Goal: Task Accomplishment & Management: Complete application form

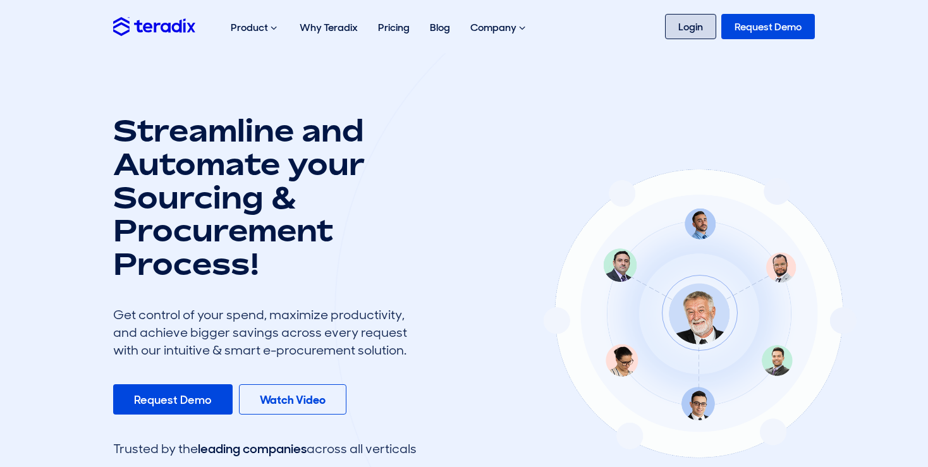
click at [689, 24] on link "Login" at bounding box center [690, 26] width 51 height 25
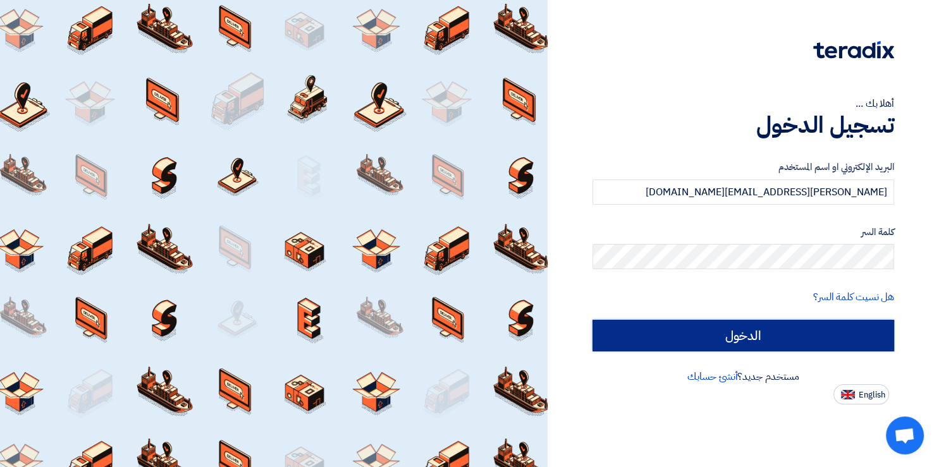
click at [750, 338] on input "الدخول" at bounding box center [742, 336] width 301 height 32
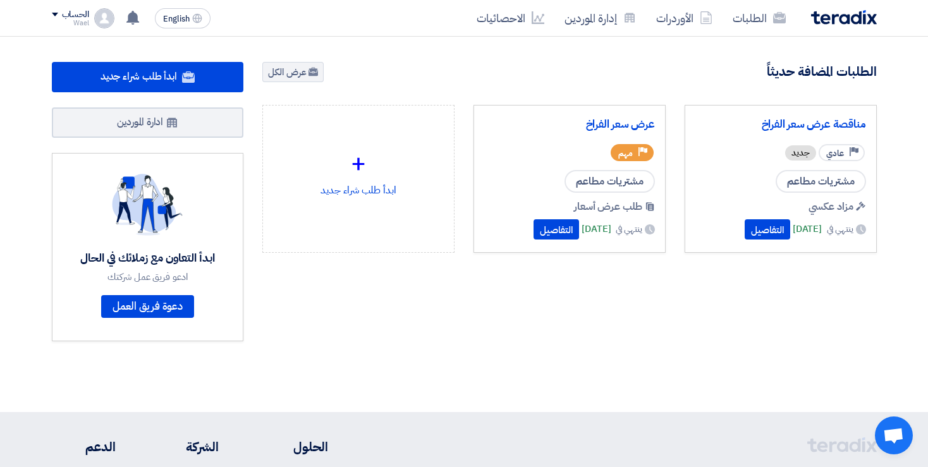
drag, startPoint x: 714, startPoint y: 63, endPoint x: 732, endPoint y: -13, distance: 77.4
click at [732, 0] on html "الطلبات الأوردرات إدارة الموردين الاحصائيات English EN 2 hours ago" at bounding box center [464, 351] width 928 height 702
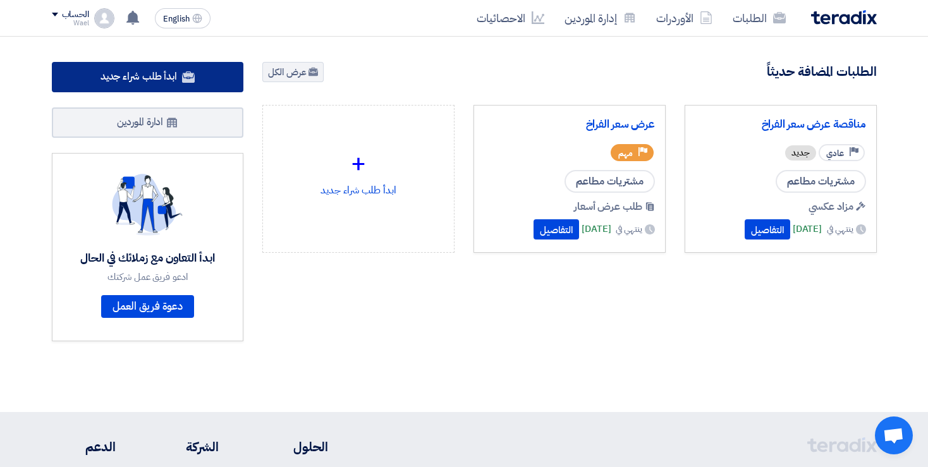
click at [155, 76] on span "ابدأ طلب شراء جديد" at bounding box center [138, 76] width 76 height 15
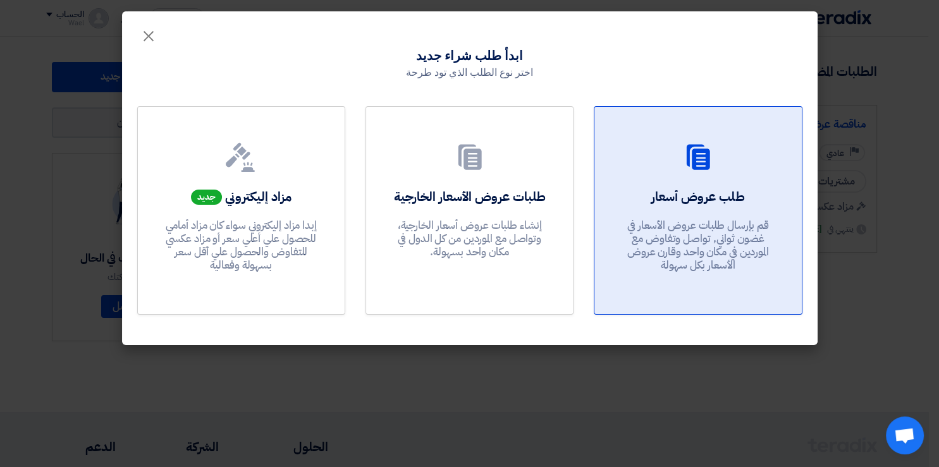
click at [726, 155] on div at bounding box center [697, 159] width 176 height 35
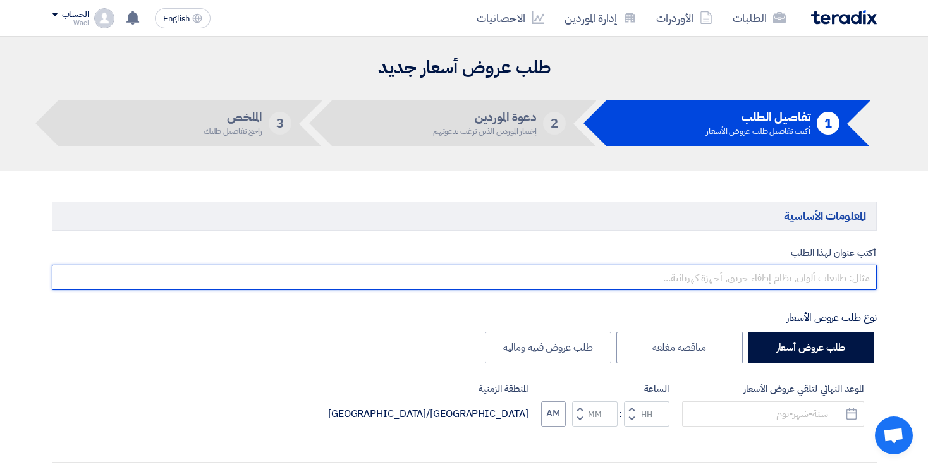
click at [822, 279] on input "text" at bounding box center [464, 277] width 825 height 25
type input "l"
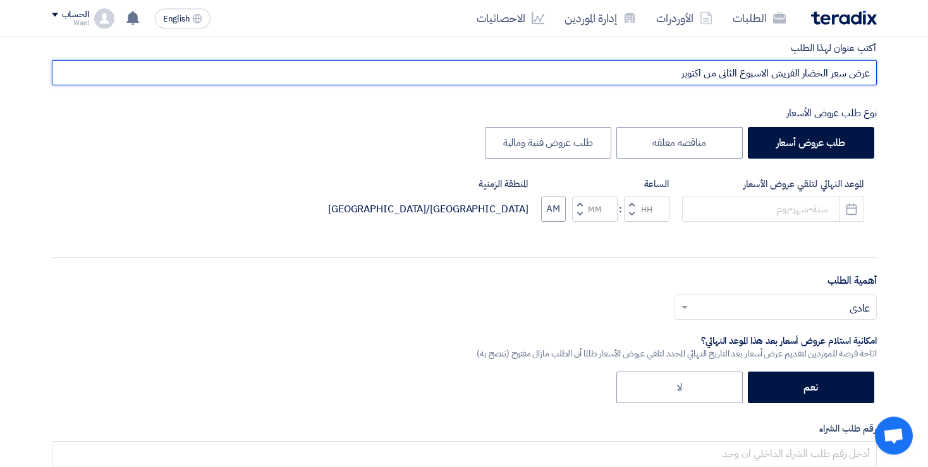
scroll to position [245, 0]
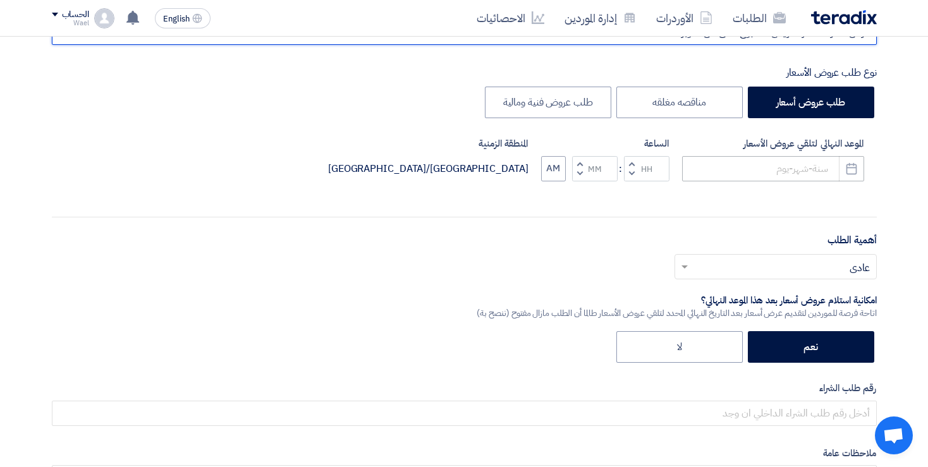
type input "عرض سعر الخضار الفريش الاسبوع الثانى من اكتوبر"
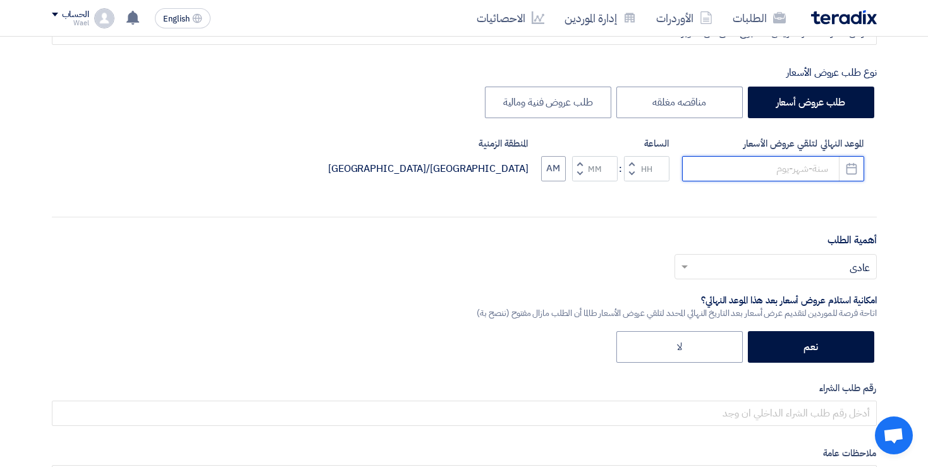
click at [798, 166] on input at bounding box center [773, 168] width 182 height 25
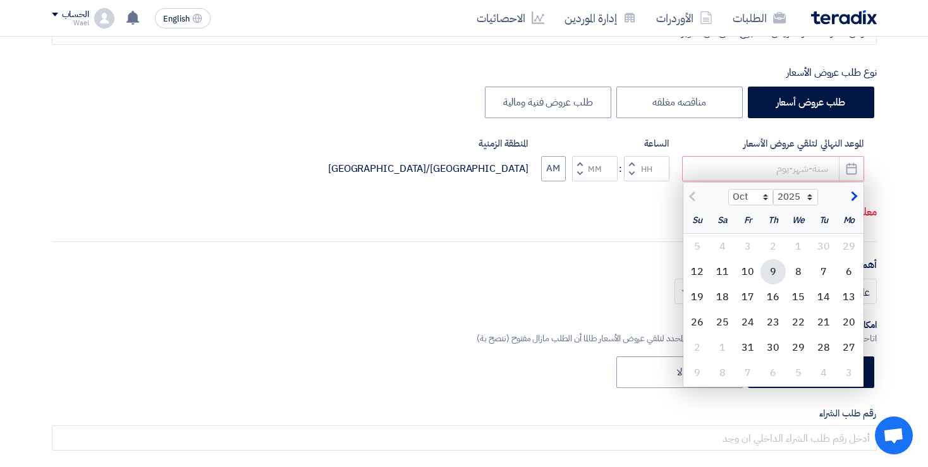
click at [770, 273] on div "9" at bounding box center [772, 271] width 25 height 25
type input "10/9/2025"
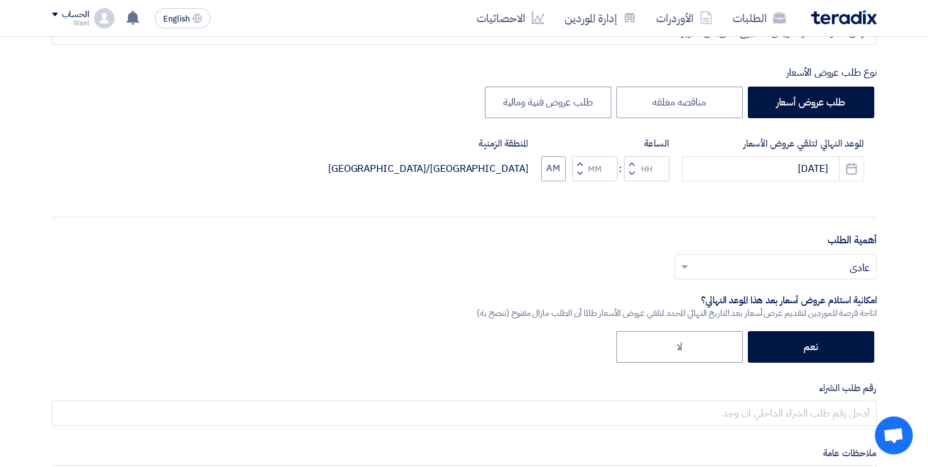
click at [631, 164] on span "button" at bounding box center [631, 163] width 4 height 9
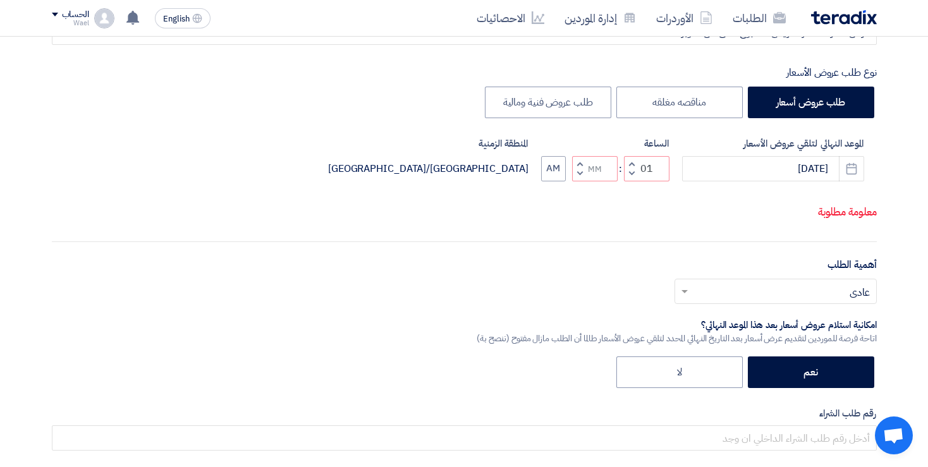
click at [633, 181] on button "Decrement hours" at bounding box center [631, 174] width 15 height 16
click at [654, 181] on input "12" at bounding box center [647, 168] width 46 height 25
type input "11"
click at [596, 181] on input "Minutes" at bounding box center [595, 168] width 46 height 25
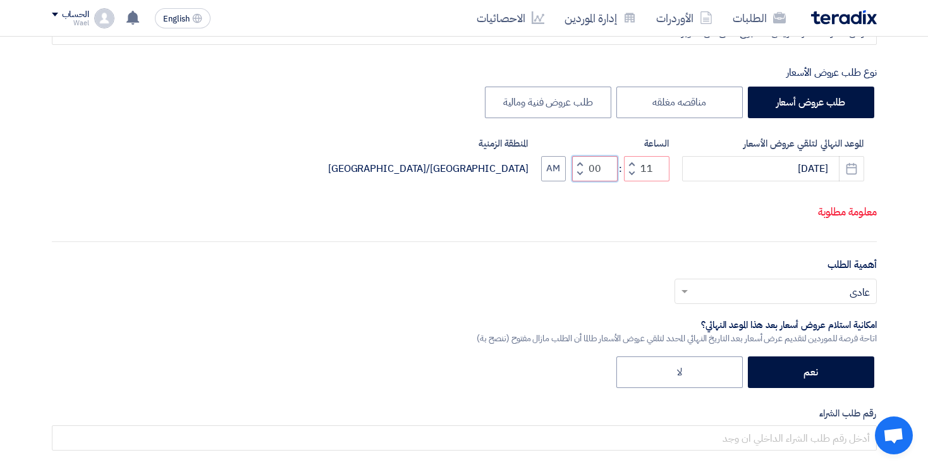
type input "00"
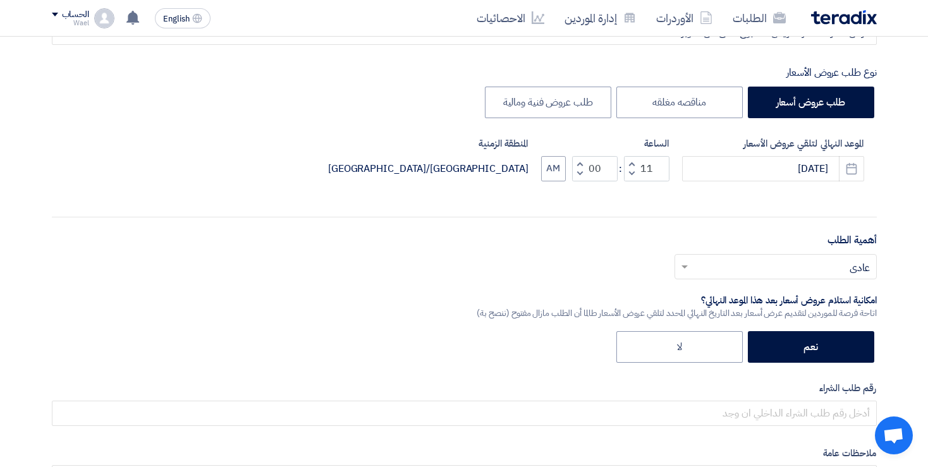
click at [416, 318] on div "أكتب عنوان لهذا الطلب عرض سعر الخضار الفريش الاسبوع الثانى من اكتوبر نوع طلب عر…" at bounding box center [464, 272] width 844 height 542
click at [683, 265] on span at bounding box center [684, 266] width 6 height 3
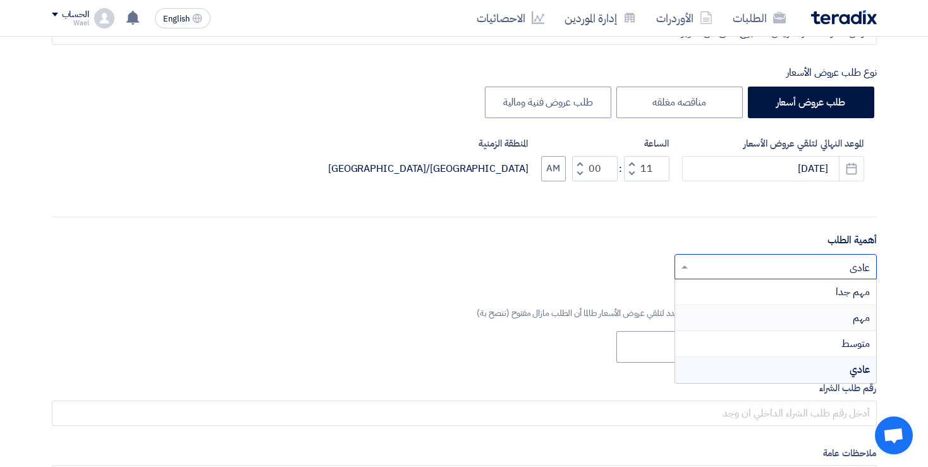
click at [844, 321] on div "مهم" at bounding box center [775, 318] width 201 height 26
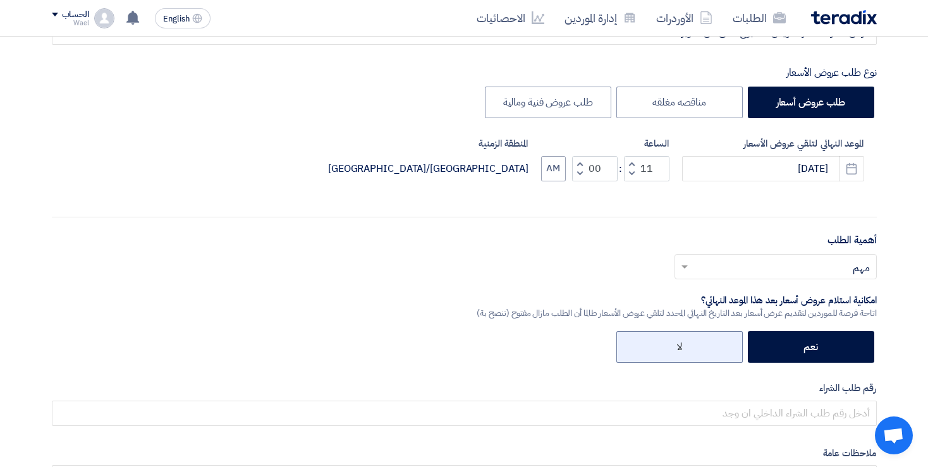
click at [689, 351] on label "لا" at bounding box center [679, 347] width 126 height 32
click at [682, 350] on input "لا" at bounding box center [678, 346] width 8 height 8
radio input "true"
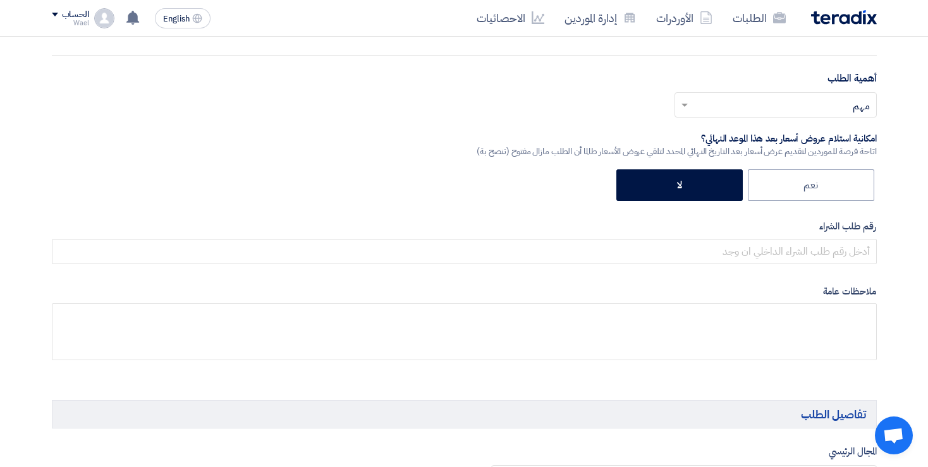
scroll to position [450, 0]
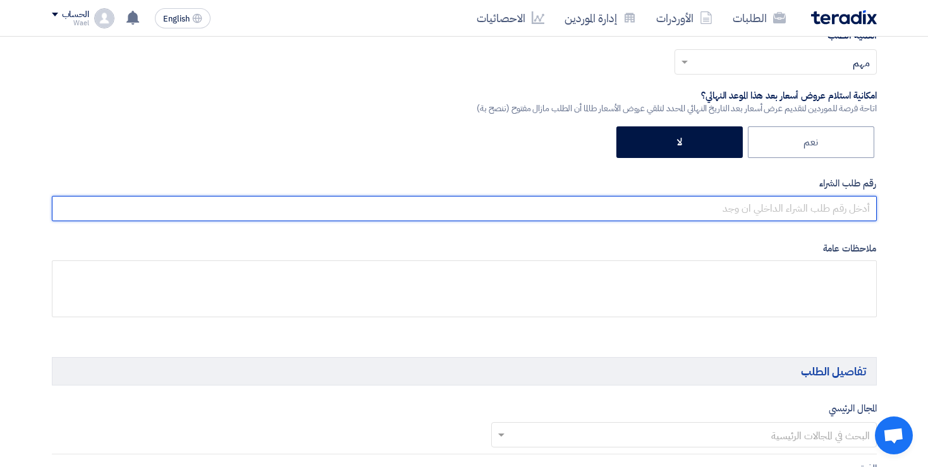
click at [829, 201] on input "text" at bounding box center [464, 208] width 825 height 25
paste input "10014674 10014675"
click at [820, 206] on input "10014674 10014675" at bounding box center [464, 208] width 825 height 25
type input "10014674- 10014675"
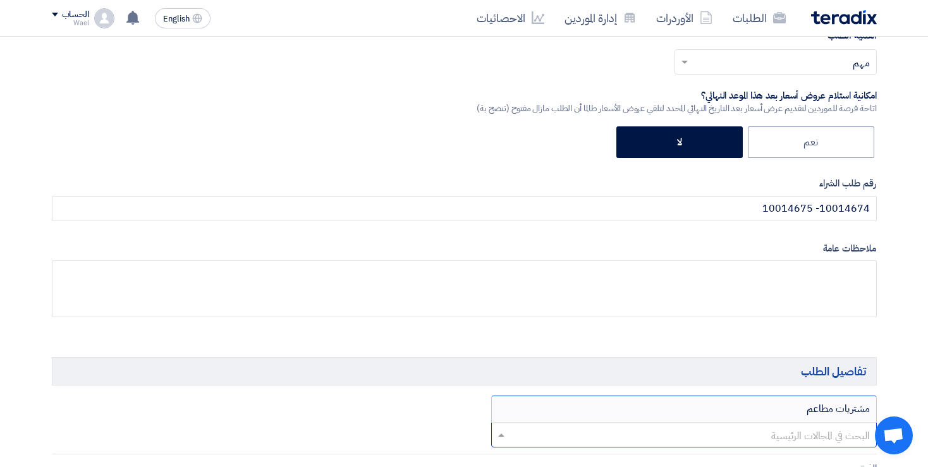
click at [501, 436] on span at bounding box center [500, 434] width 16 height 15
click at [795, 399] on div "مشتريات مطاعم" at bounding box center [684, 408] width 384 height 25
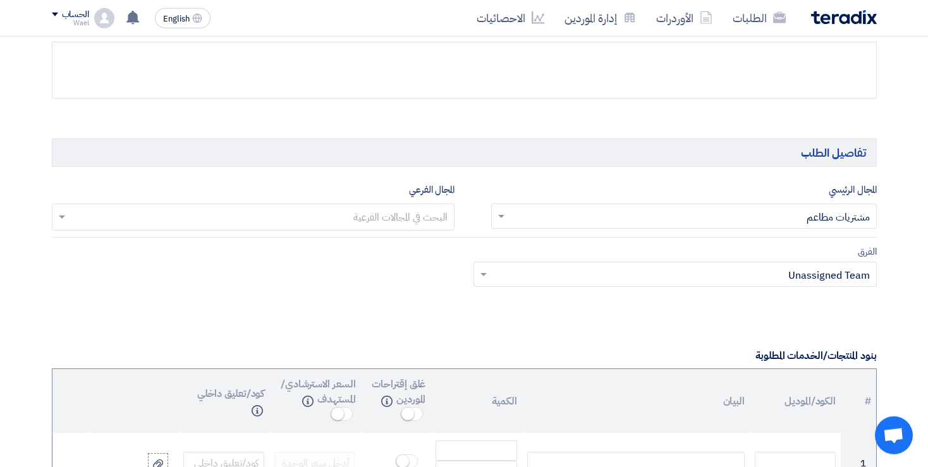
scroll to position [696, 0]
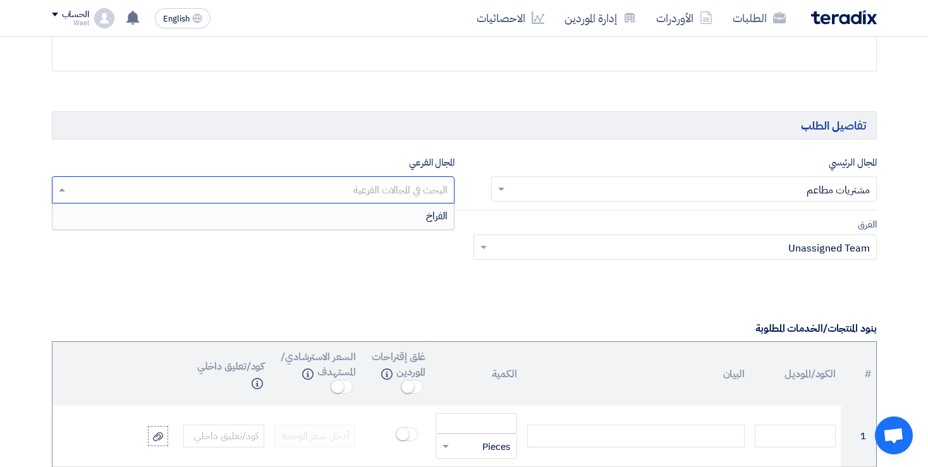
click at [343, 186] on input "text" at bounding box center [253, 191] width 391 height 21
type input "ا"
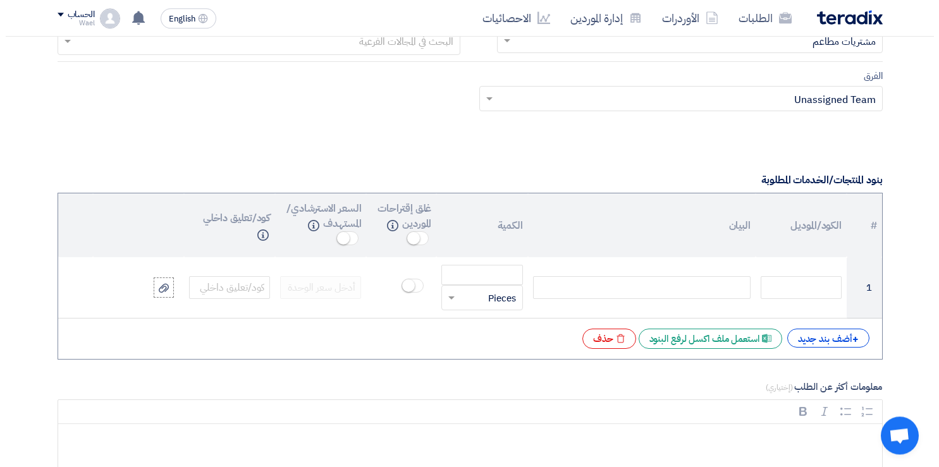
scroll to position [860, 0]
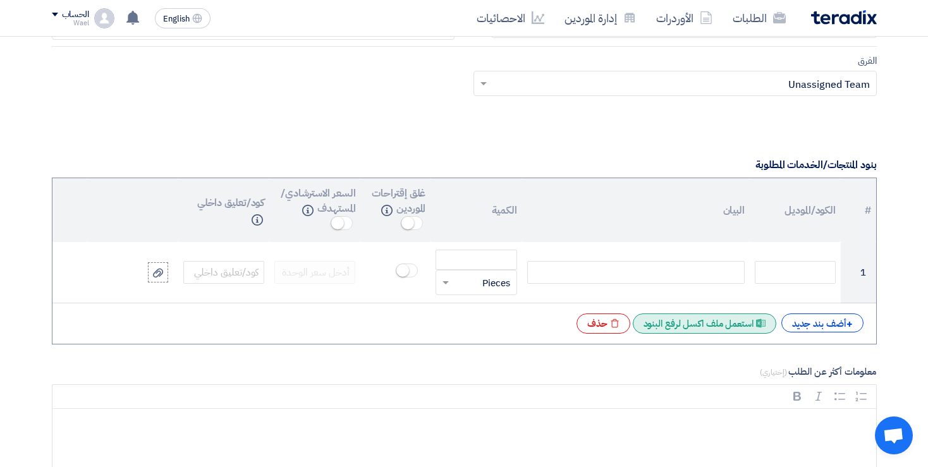
click at [707, 321] on div "Excel file استعمل ملف اكسل لرفع البنود" at bounding box center [704, 323] width 143 height 20
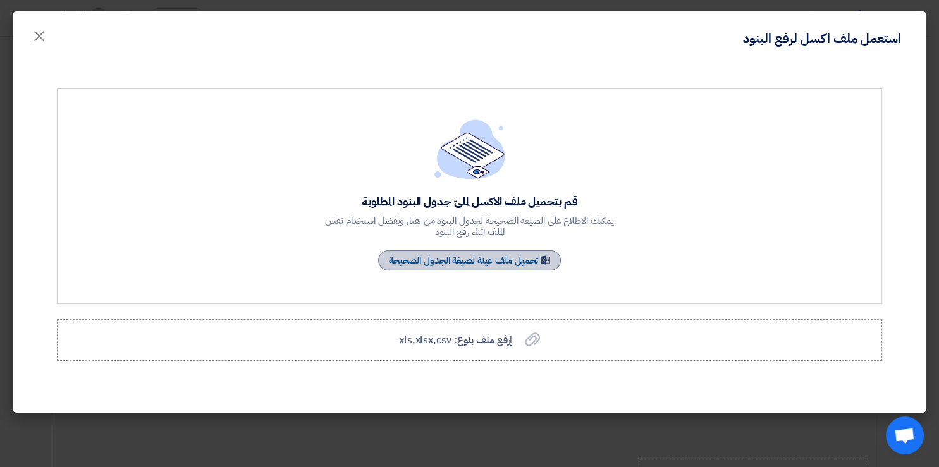
click at [482, 263] on link "Sample Sheet تحميل ملف عينة لصيغة الجدول الصحيحة" at bounding box center [469, 260] width 183 height 20
click at [487, 320] on label "إرفع ملف بنوع: xls,xlsx,csv إرفع ملف بنوع: xls,xlsx,csv" at bounding box center [469, 340] width 825 height 42
click at [0, 0] on input "إرفع ملف بنوع: xls,xlsx,csv إرفع ملف بنوع: xls,xlsx,csv" at bounding box center [0, 0] width 0 height 0
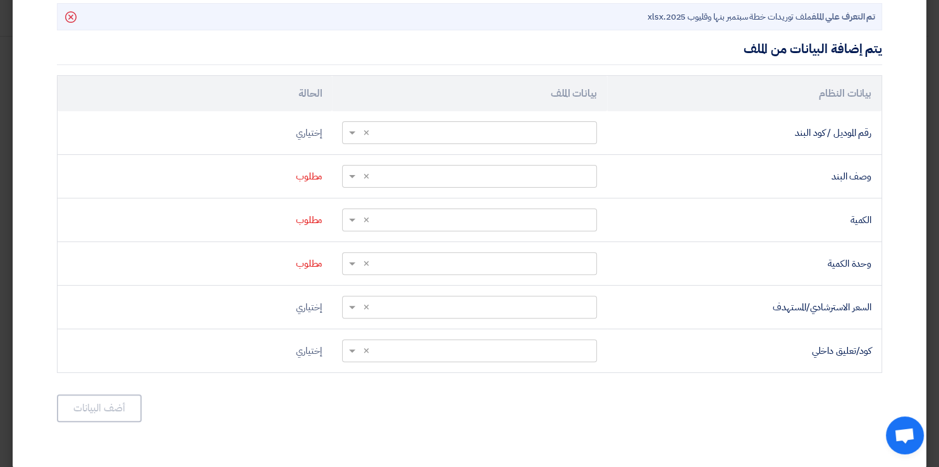
scroll to position [374, 0]
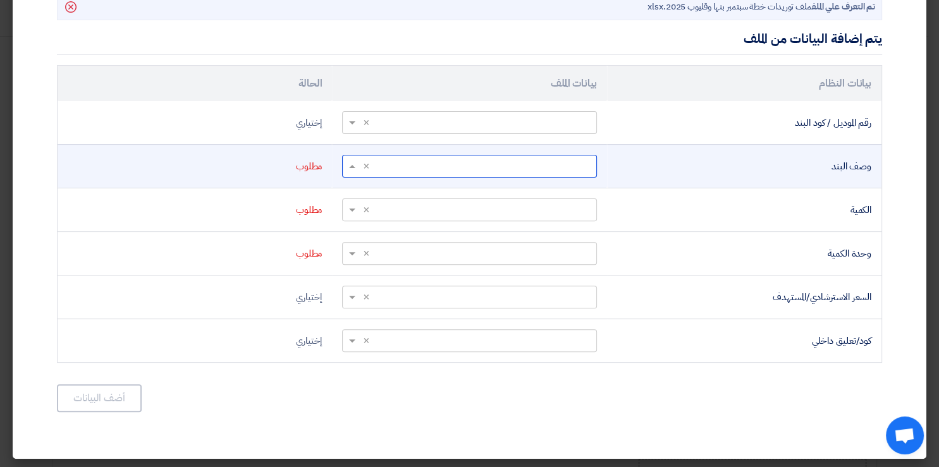
click at [565, 166] on input "text" at bounding box center [476, 165] width 229 height 21
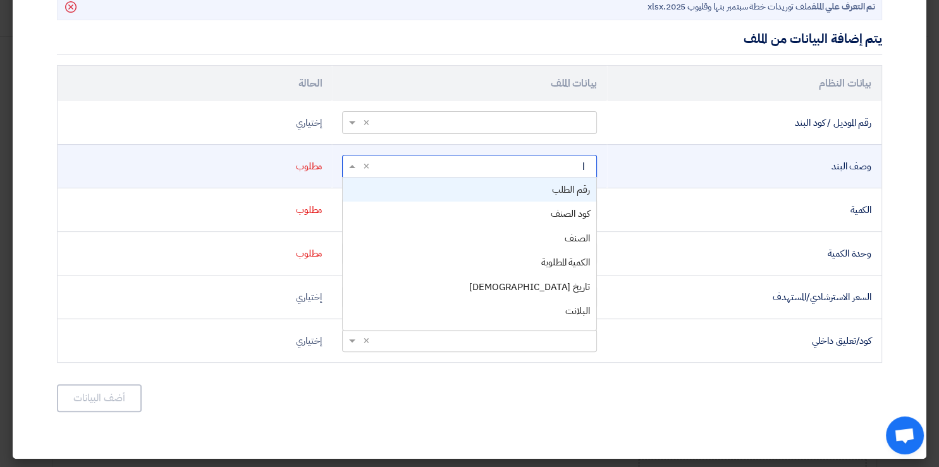
type input "ال"
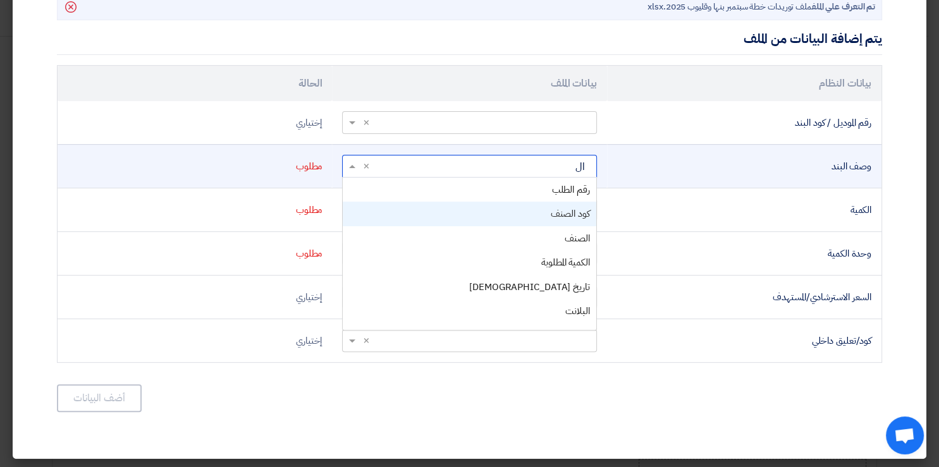
click at [576, 214] on span "كود الصنف" at bounding box center [569, 214] width 39 height 14
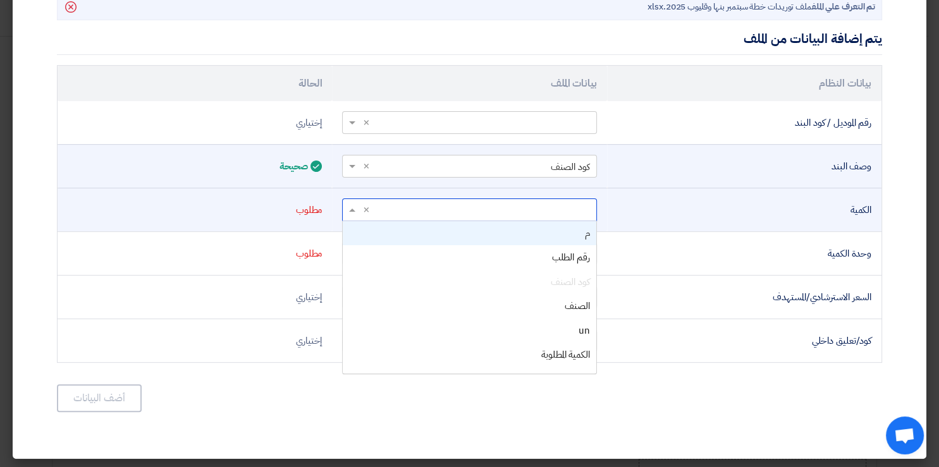
click at [552, 211] on input "text" at bounding box center [476, 209] width 229 height 21
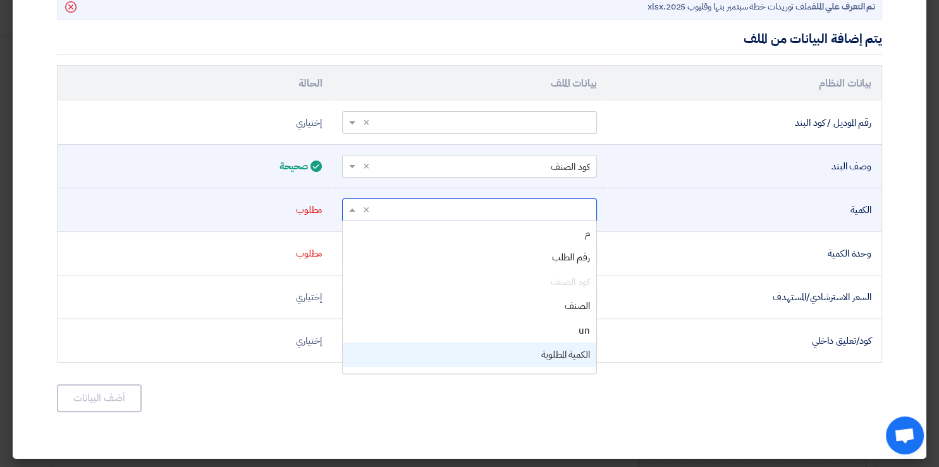
click at [574, 355] on span "الكمية المطلوبة" at bounding box center [565, 355] width 49 height 14
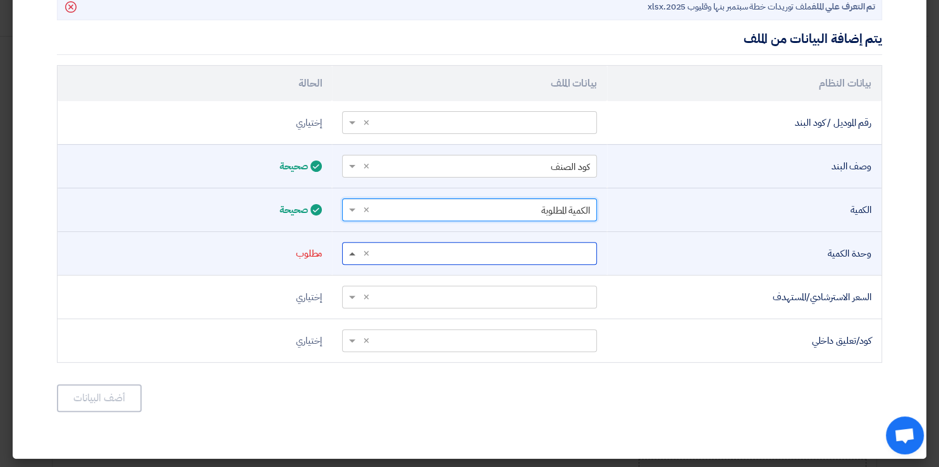
click at [355, 252] on span at bounding box center [352, 253] width 6 height 3
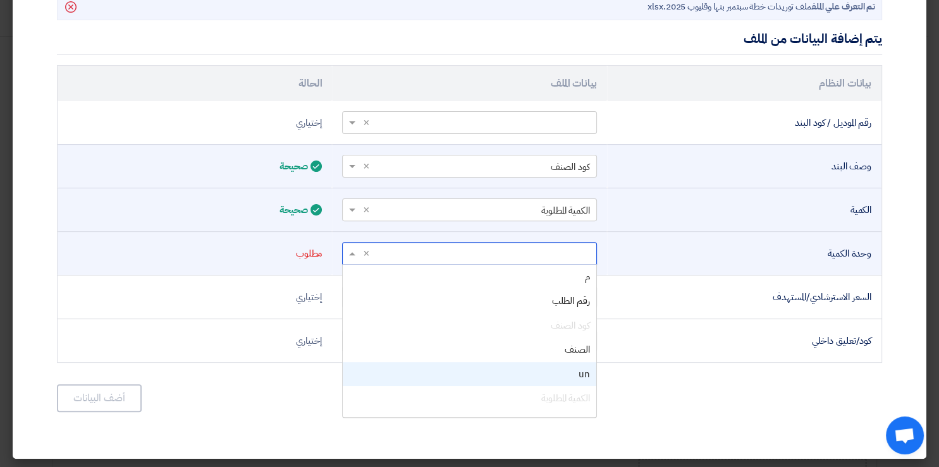
click at [583, 370] on div "un" at bounding box center [469, 374] width 253 height 25
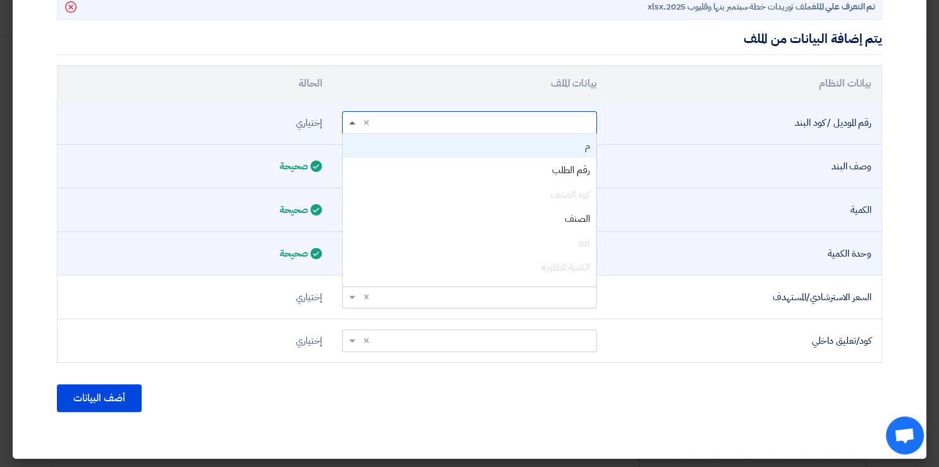
click at [355, 121] on span at bounding box center [352, 122] width 6 height 3
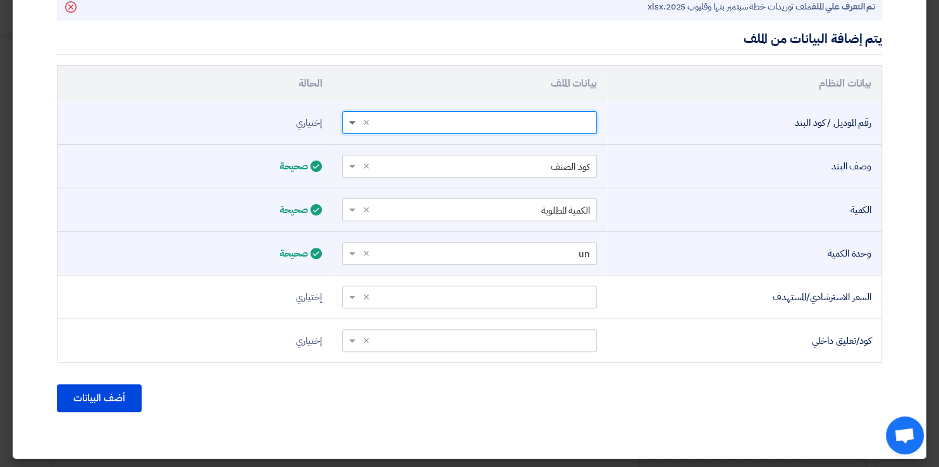
click at [355, 121] on span at bounding box center [352, 123] width 6 height 4
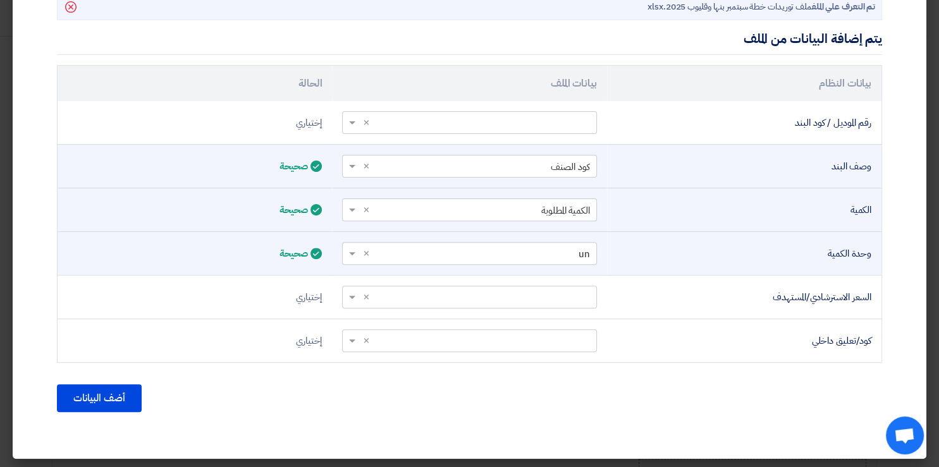
click at [568, 383] on div "أضف البيانات" at bounding box center [469, 398] width 825 height 30
click at [100, 405] on button "أضف البيانات" at bounding box center [99, 398] width 85 height 28
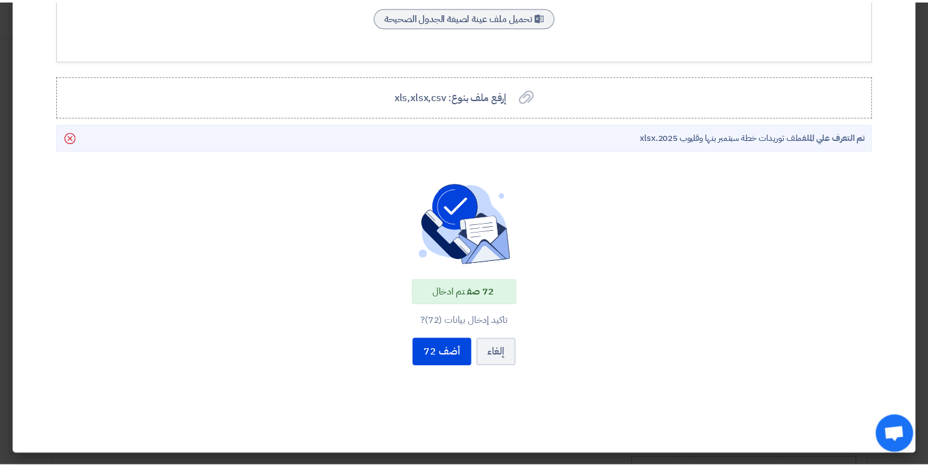
scroll to position [241, 0]
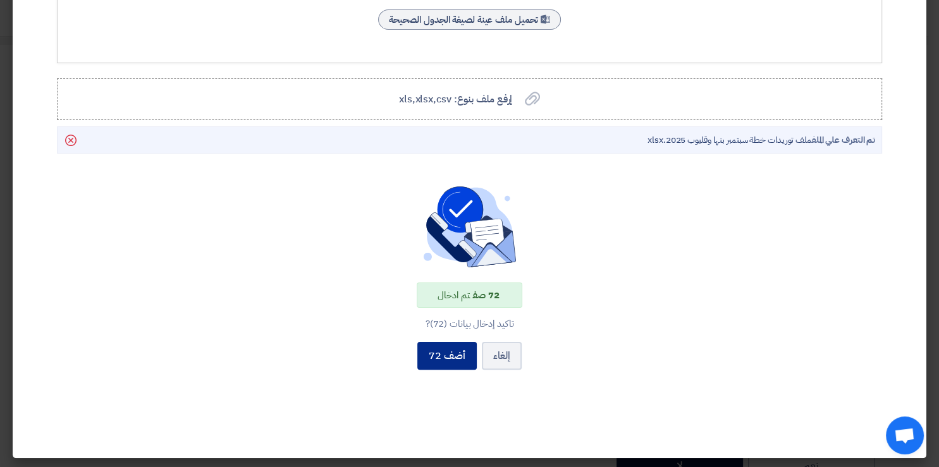
click at [456, 355] on button "أضف 72" at bounding box center [446, 356] width 59 height 28
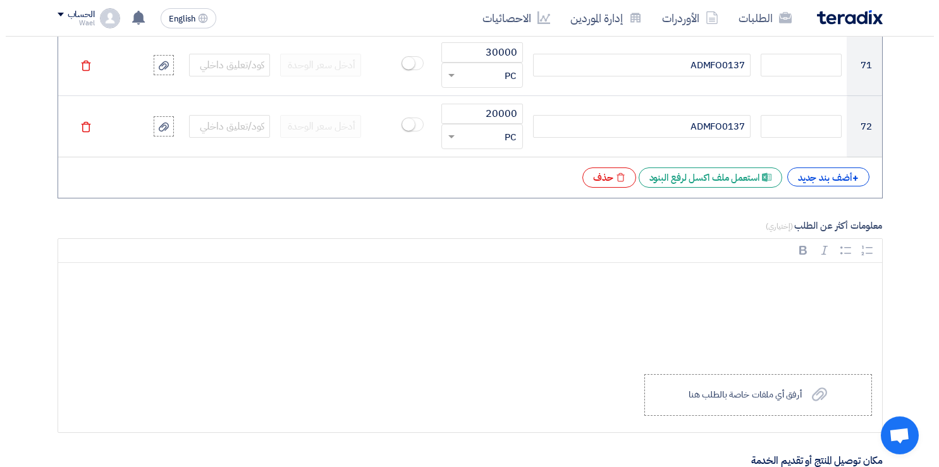
scroll to position [5339, 0]
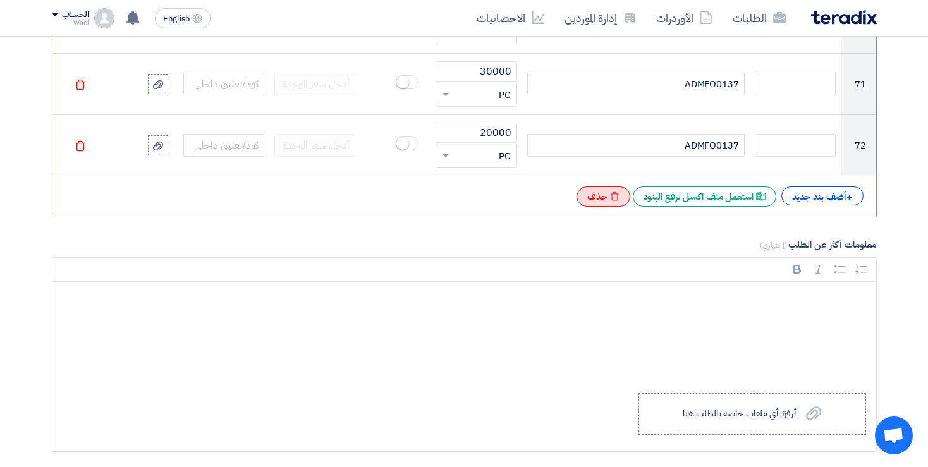
click at [595, 186] on div "Excel file حذف" at bounding box center [603, 196] width 54 height 20
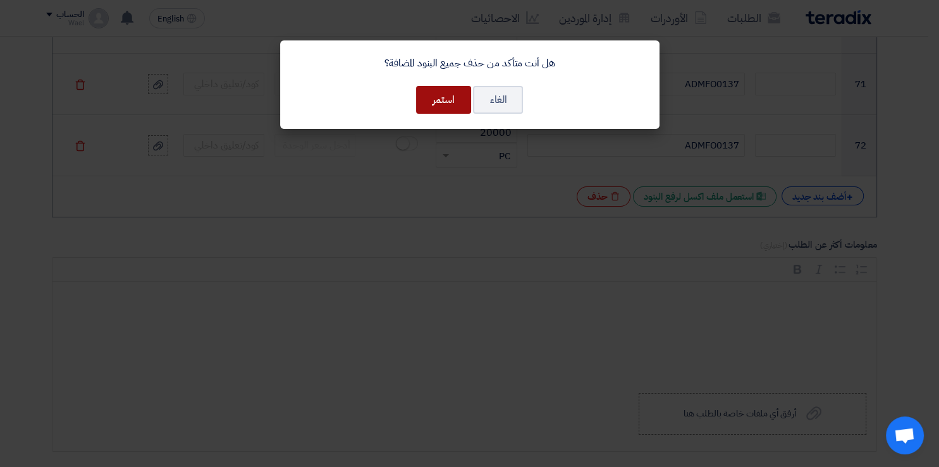
click at [436, 97] on button "استمر" at bounding box center [443, 100] width 55 height 28
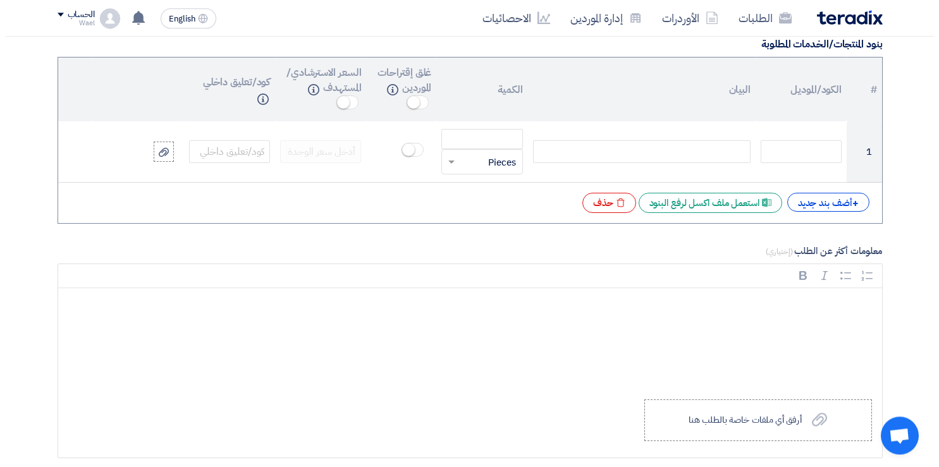
scroll to position [955, 0]
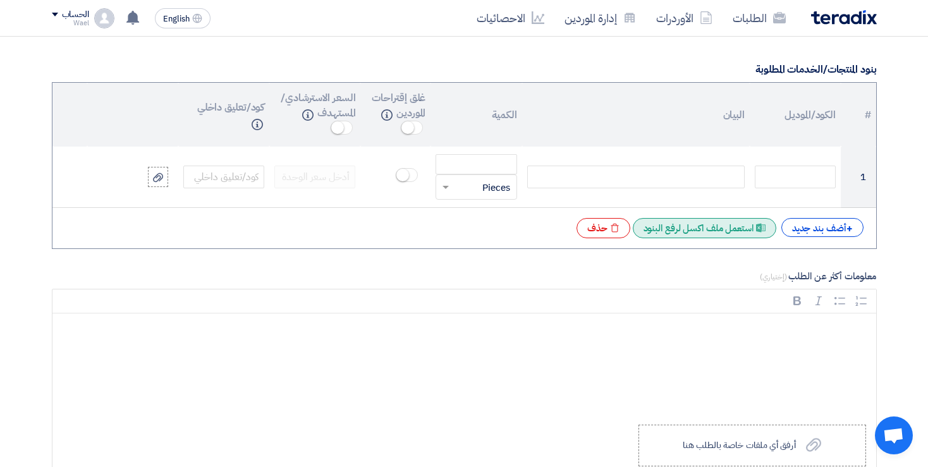
click at [697, 219] on div "Excel file استعمل ملف اكسل لرفع البنود" at bounding box center [704, 228] width 143 height 20
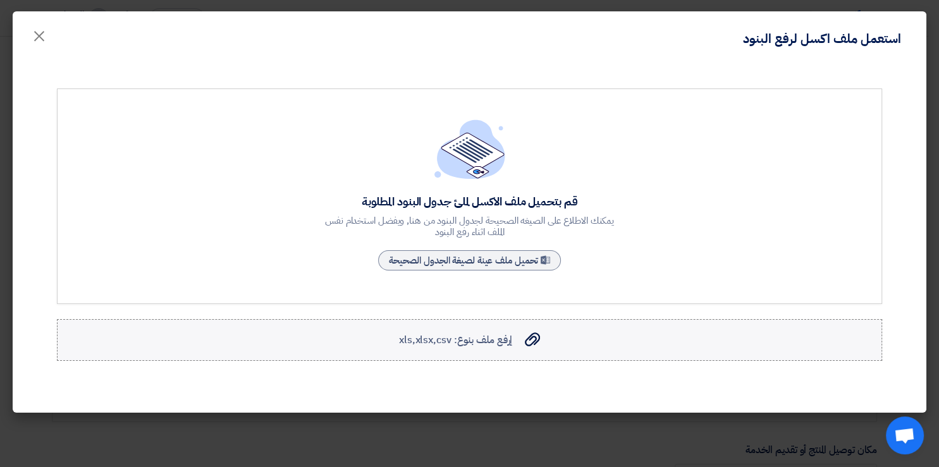
click at [479, 351] on label "إرفع ملف بنوع: xls,xlsx,csv إرفع ملف بنوع: xls,xlsx,csv" at bounding box center [469, 340] width 825 height 42
click at [0, 0] on input "إرفع ملف بنوع: xls,xlsx,csv إرفع ملف بنوع: xls,xlsx,csv" at bounding box center [0, 0] width 0 height 0
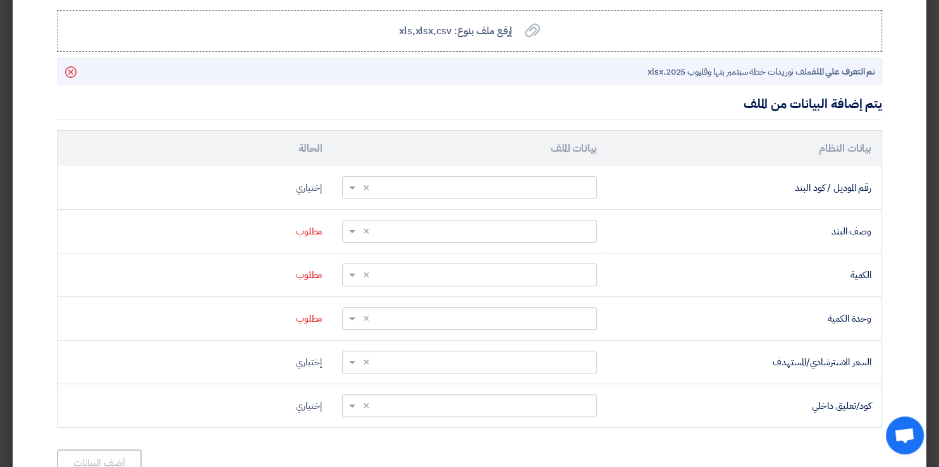
scroll to position [319, 0]
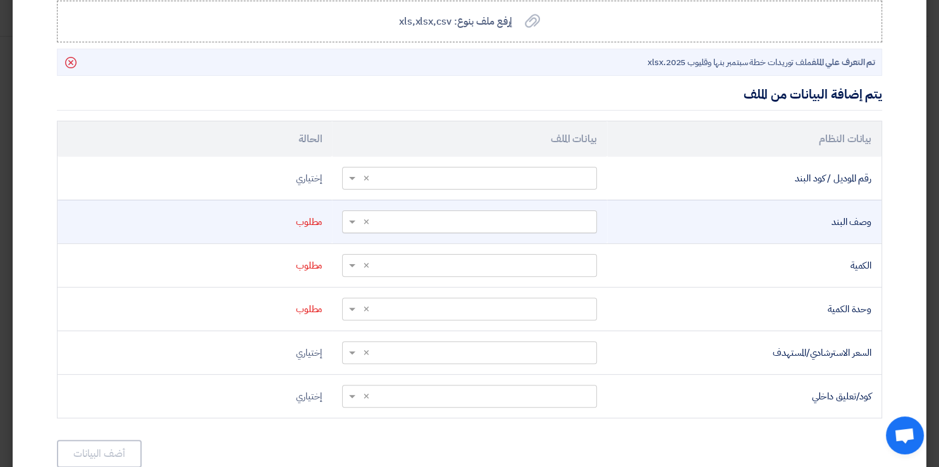
click at [357, 217] on span at bounding box center [351, 222] width 16 height 15
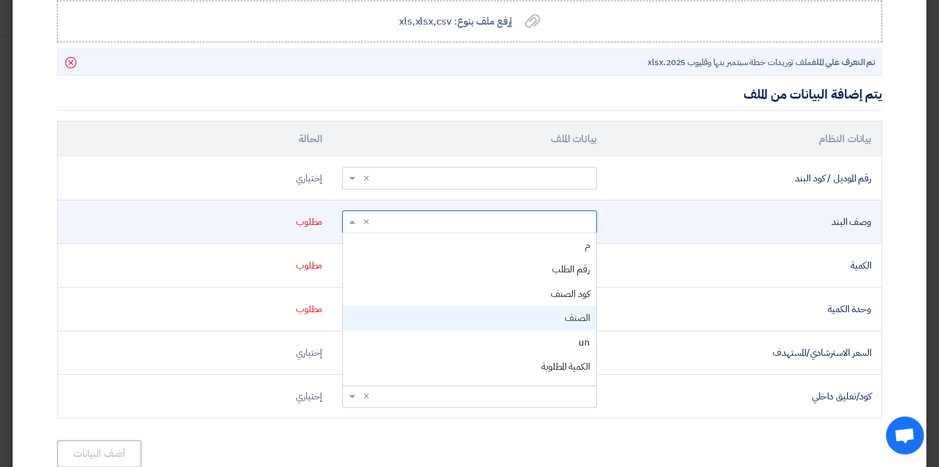
click at [570, 318] on div "الصنف" at bounding box center [469, 318] width 253 height 25
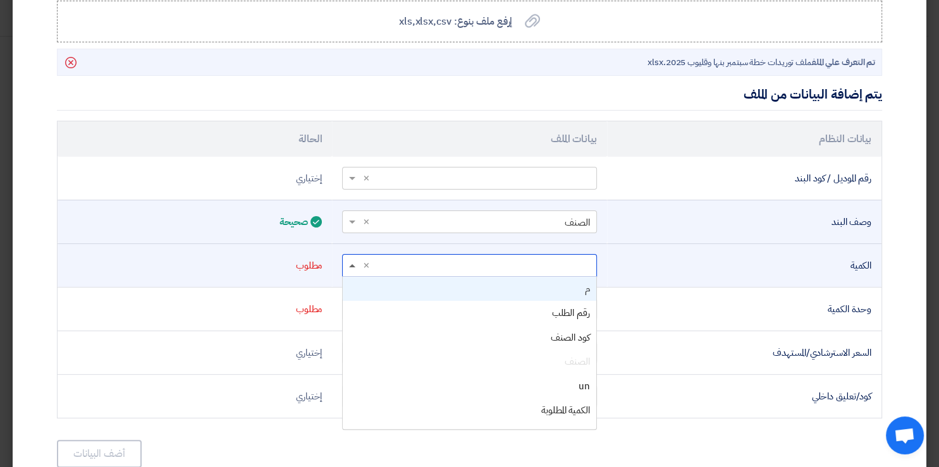
click at [355, 264] on span at bounding box center [352, 265] width 6 height 3
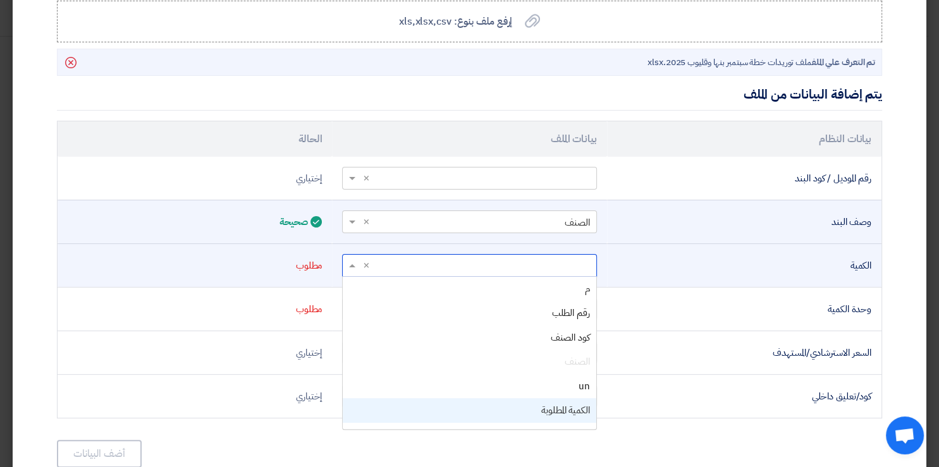
click at [575, 412] on span "الكمية المطلوبة" at bounding box center [565, 410] width 49 height 14
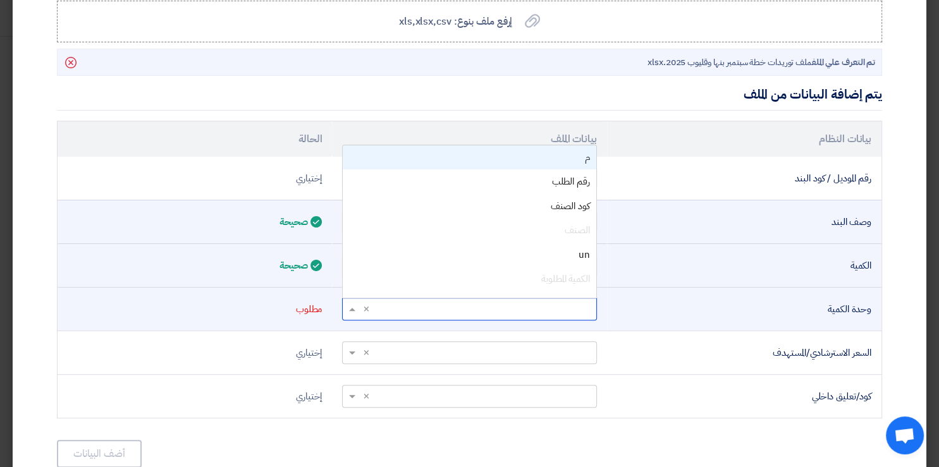
click at [357, 305] on span at bounding box center [351, 309] width 16 height 15
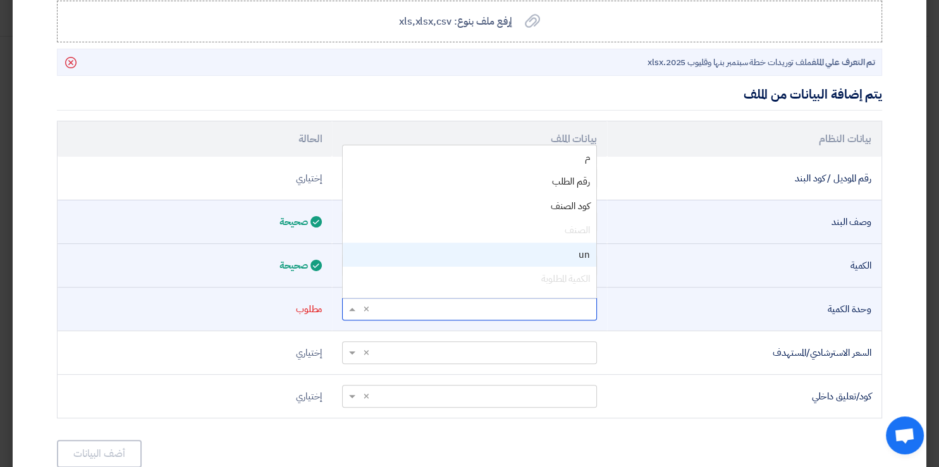
click at [573, 253] on div "un" at bounding box center [469, 255] width 253 height 25
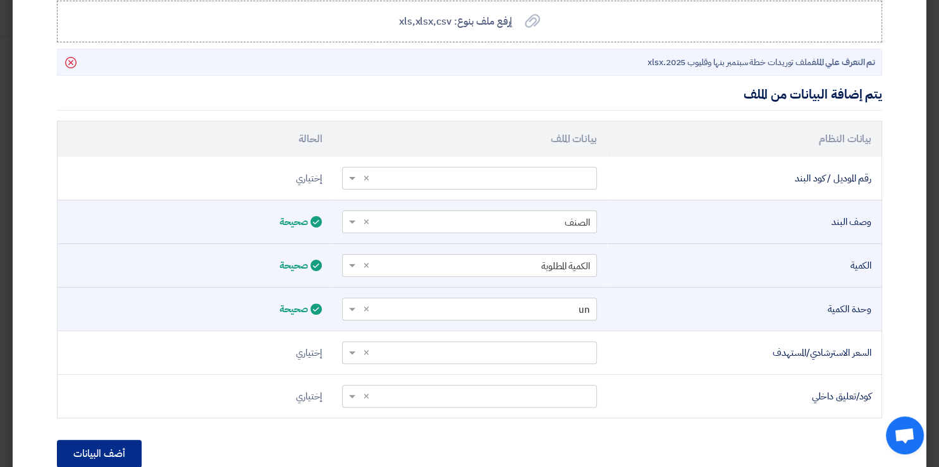
click at [107, 449] on button "أضف البيانات" at bounding box center [99, 454] width 85 height 28
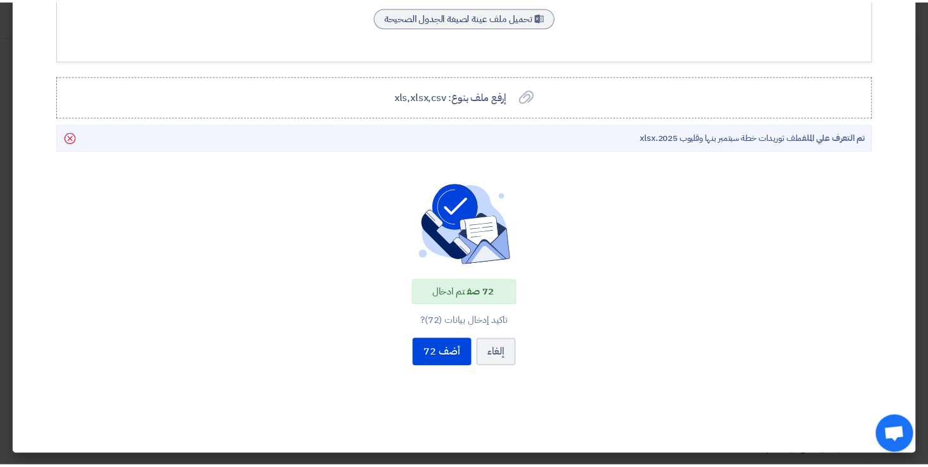
scroll to position [241, 0]
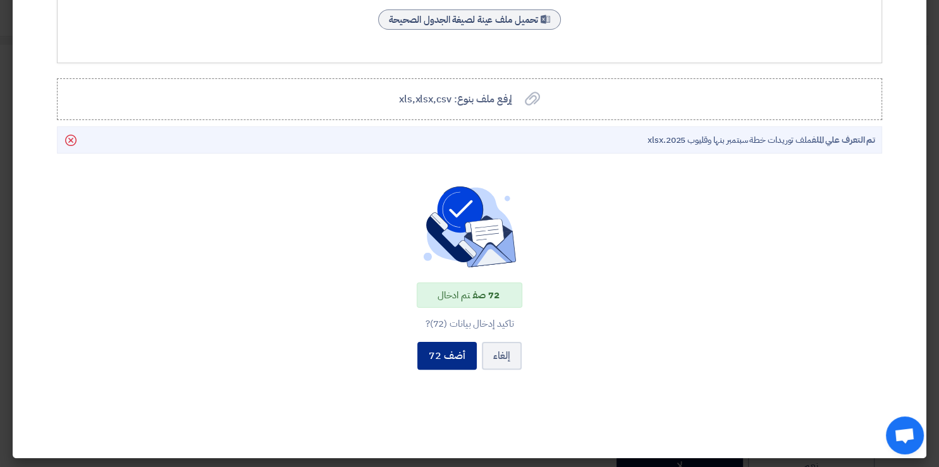
click at [454, 357] on button "أضف 72" at bounding box center [446, 356] width 59 height 28
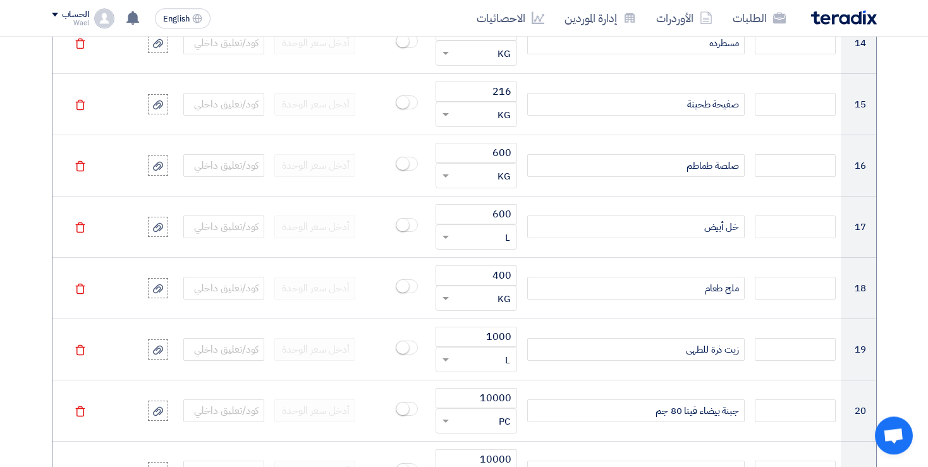
scroll to position [1887, 0]
click at [75, 21] on div "Wael" at bounding box center [70, 23] width 37 height 7
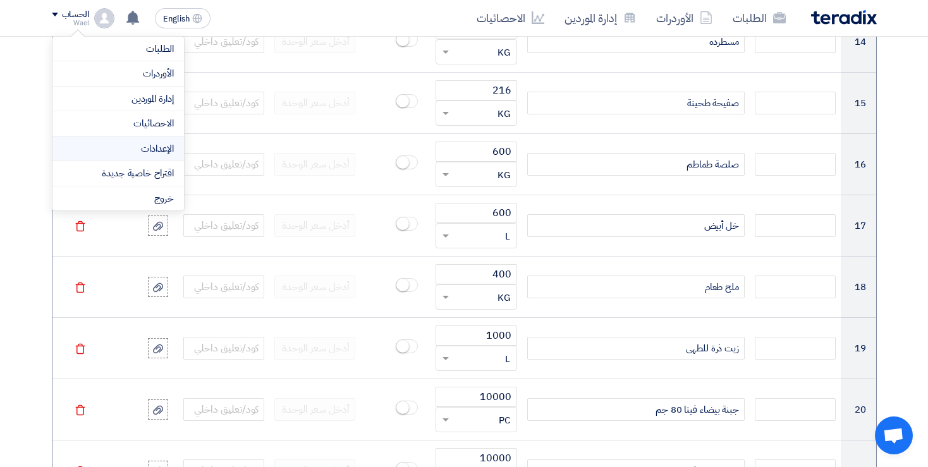
click at [155, 152] on link "الإعدادات" at bounding box center [118, 149] width 111 height 15
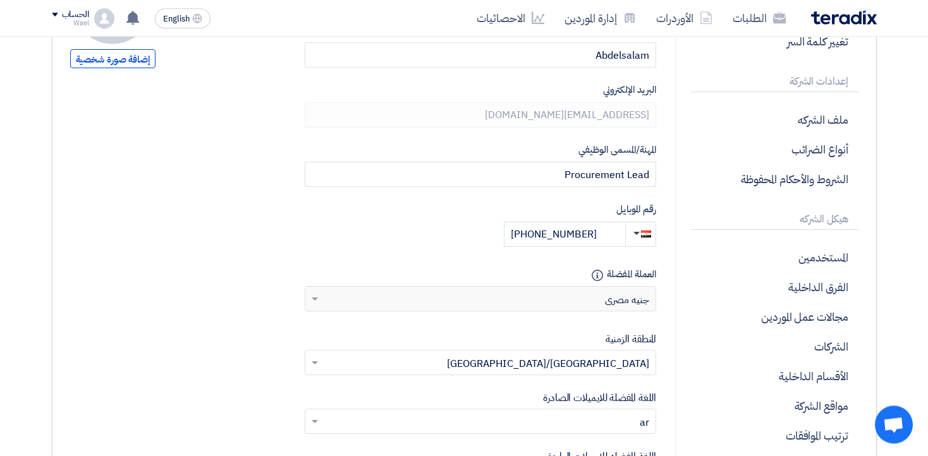
scroll to position [205, 0]
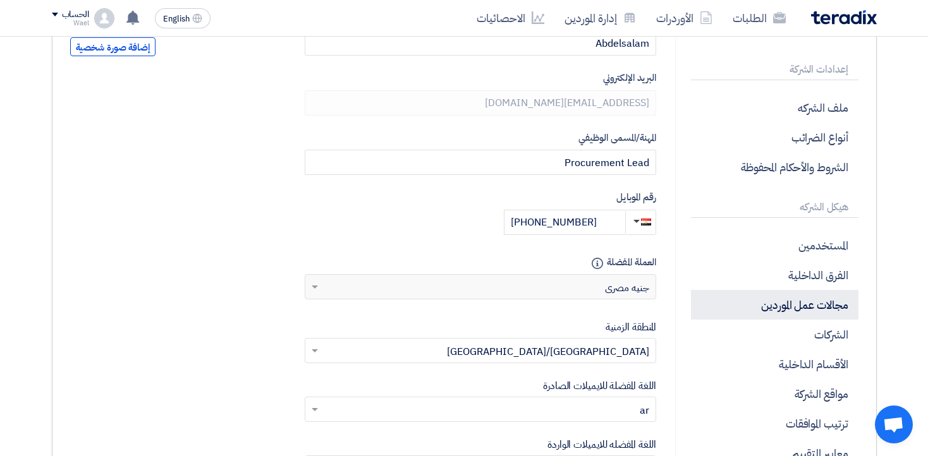
click at [805, 306] on p "مجالات عمل الموردين" at bounding box center [774, 305] width 167 height 30
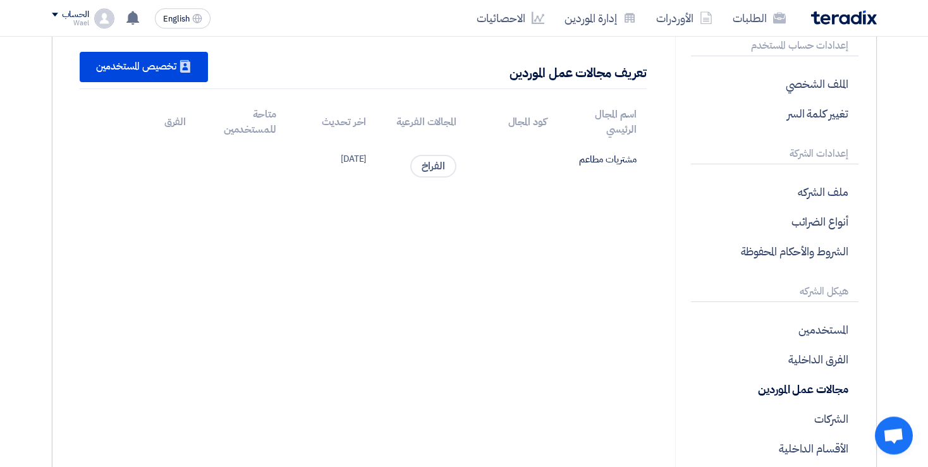
scroll to position [82, 0]
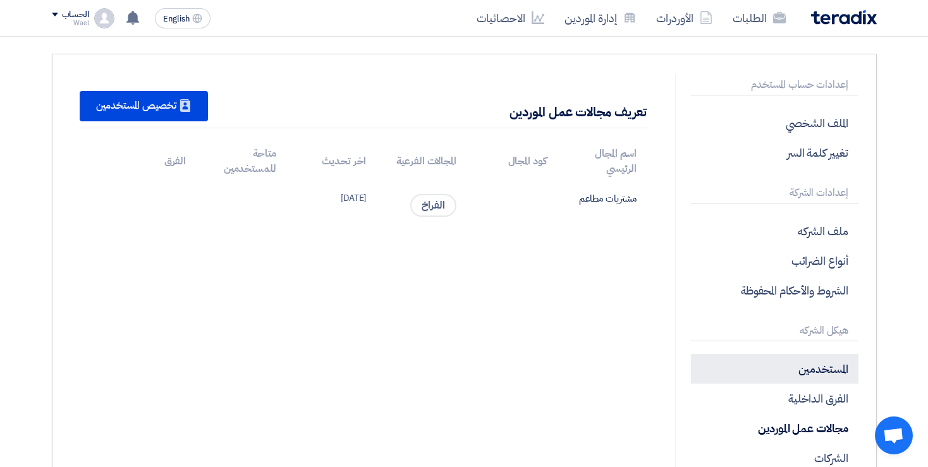
click at [815, 371] on p "المستخدمين" at bounding box center [774, 369] width 167 height 30
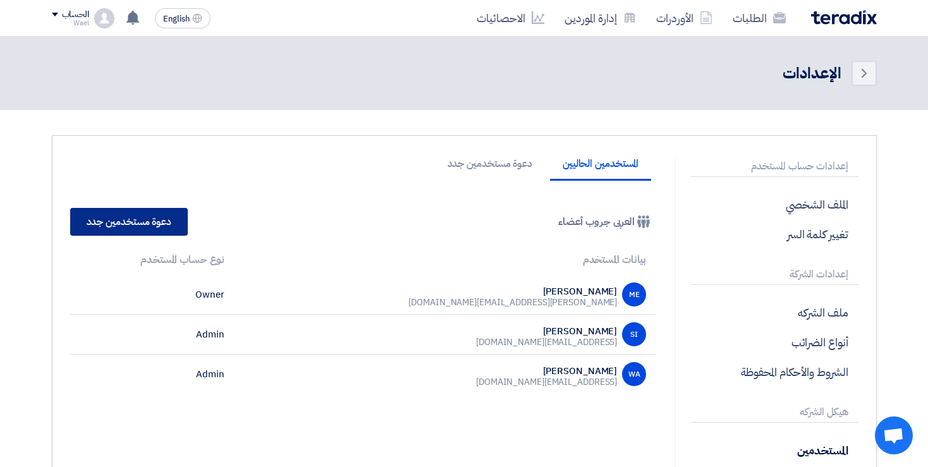
click at [137, 221] on link "دعوة مستخدمين جدد" at bounding box center [129, 222] width 118 height 28
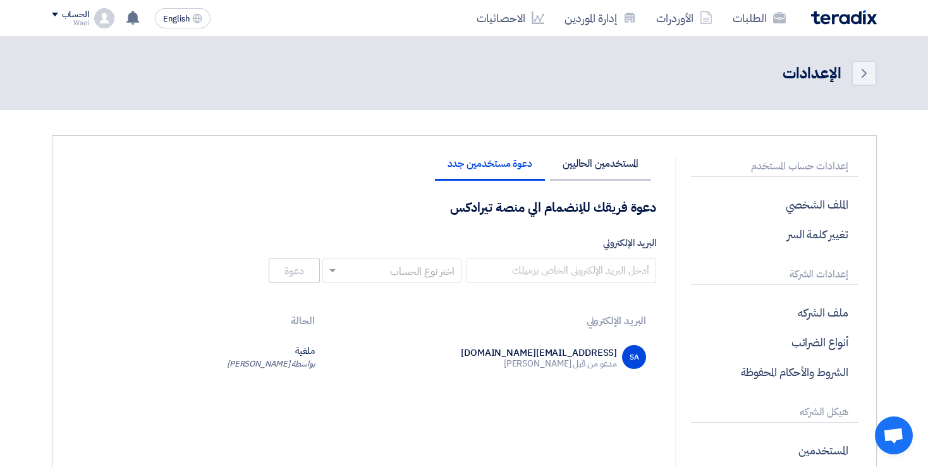
click at [593, 159] on li "المستخدمين الحاليين" at bounding box center [600, 170] width 101 height 22
